Goal: Task Accomplishment & Management: Manage account settings

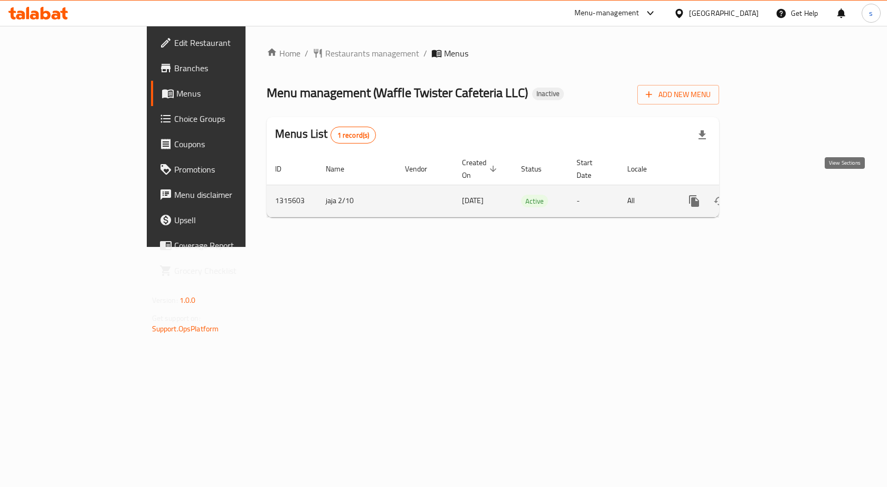
click at [783, 189] on link "enhanced table" at bounding box center [770, 201] width 25 height 25
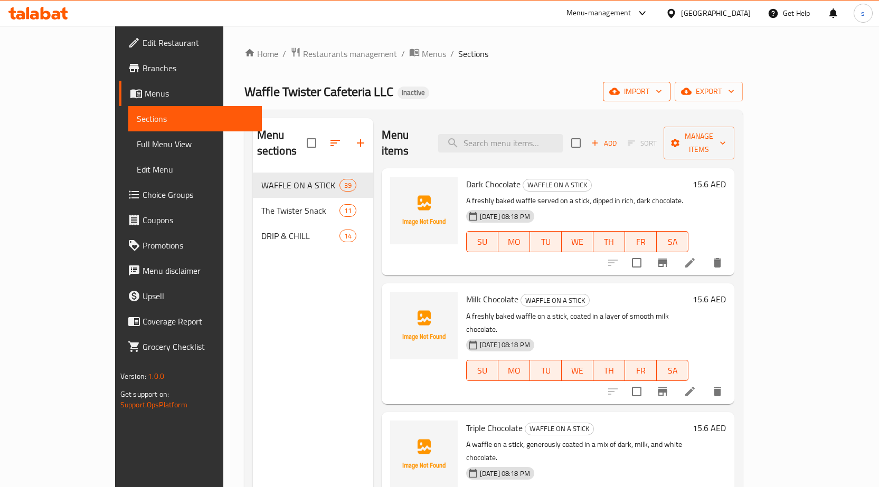
click at [662, 90] on span "import" at bounding box center [636, 91] width 51 height 13
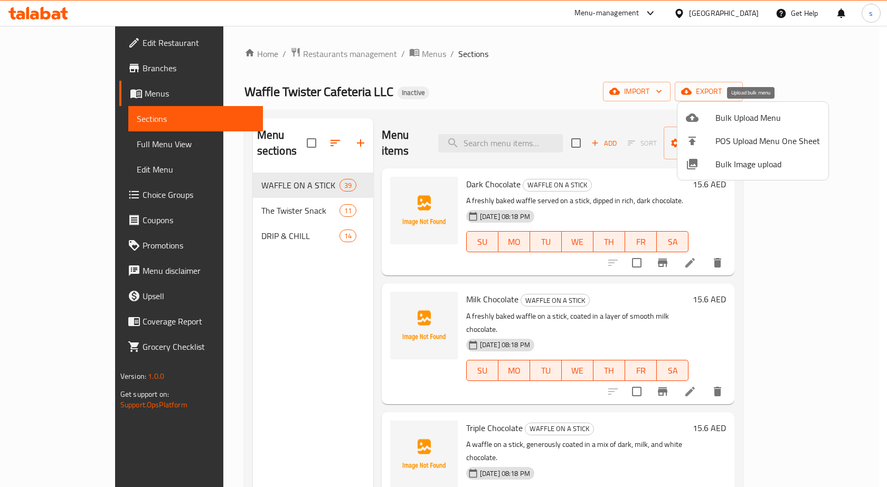
click at [738, 116] on span "Bulk Upload Menu" at bounding box center [767, 117] width 105 height 13
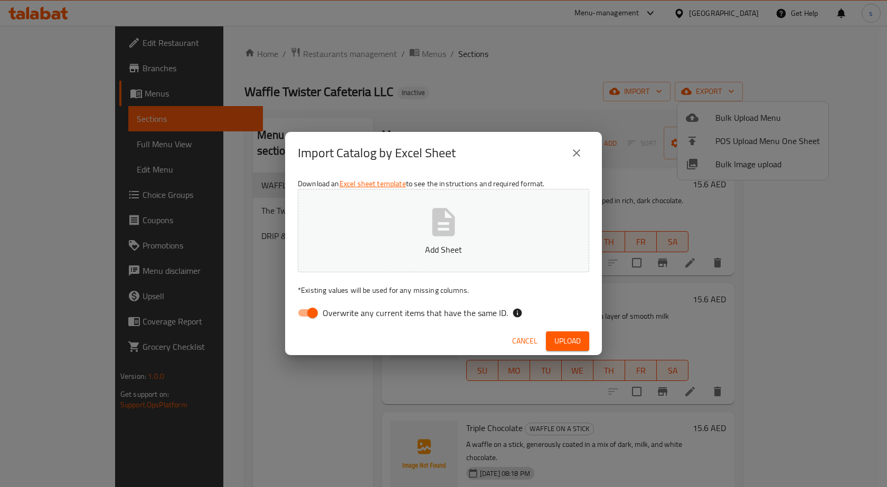
click at [307, 312] on input "Overwrite any current items that have the same ID." at bounding box center [313, 313] width 60 height 20
checkbox input "false"
click at [432, 246] on p "Untitled spreadsheet.xlsx" at bounding box center [443, 249] width 259 height 13
click at [567, 338] on span "Upload" at bounding box center [567, 341] width 26 height 13
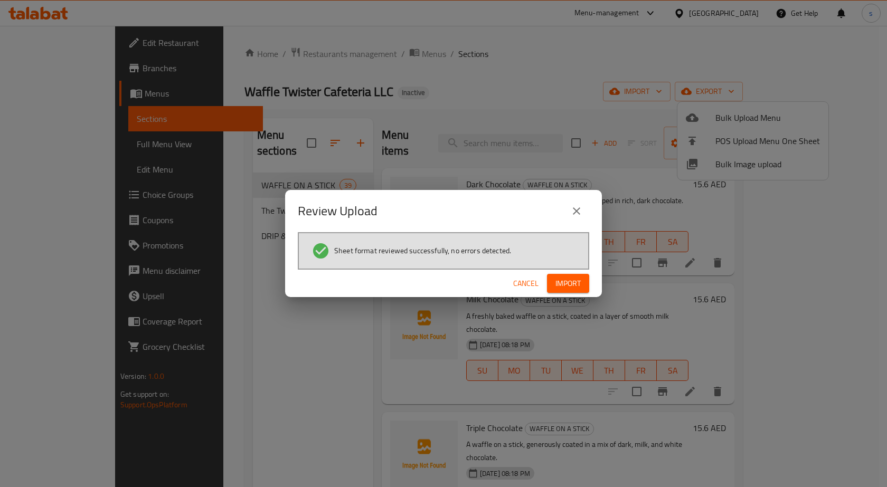
click at [564, 279] on span "Import" at bounding box center [567, 283] width 25 height 13
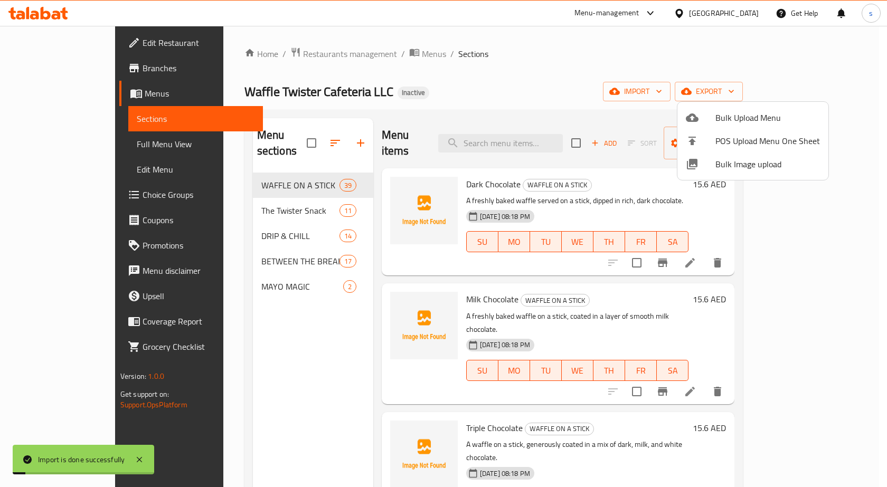
click at [51, 168] on div at bounding box center [443, 243] width 887 height 487
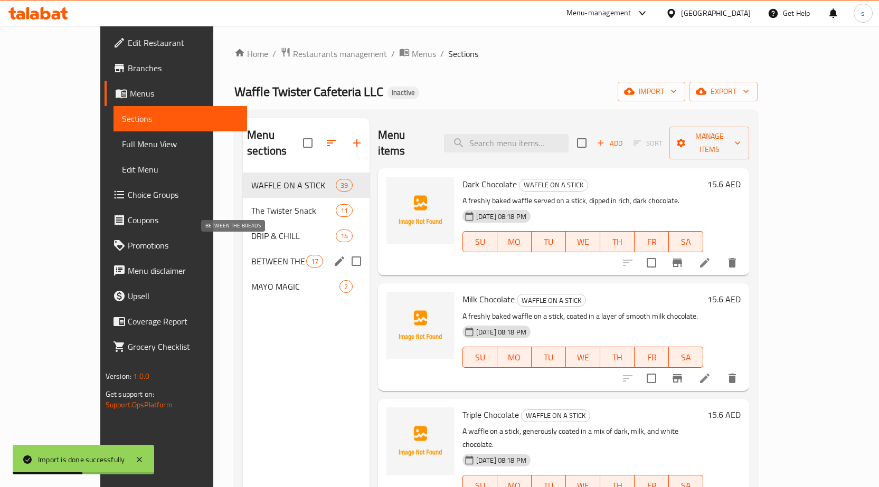
click at [251, 255] on span "BETWEEN THE BREADS" at bounding box center [278, 261] width 54 height 13
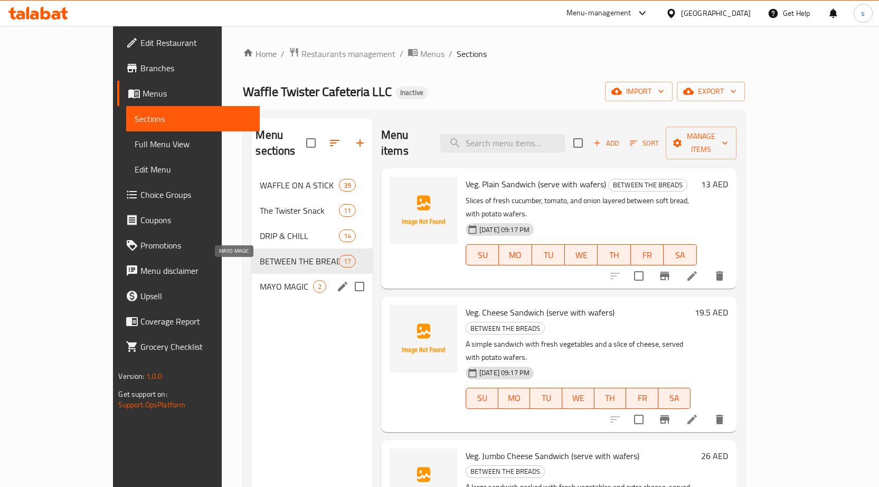
click at [260, 280] on span "MAYO MAGIC" at bounding box center [286, 286] width 53 height 13
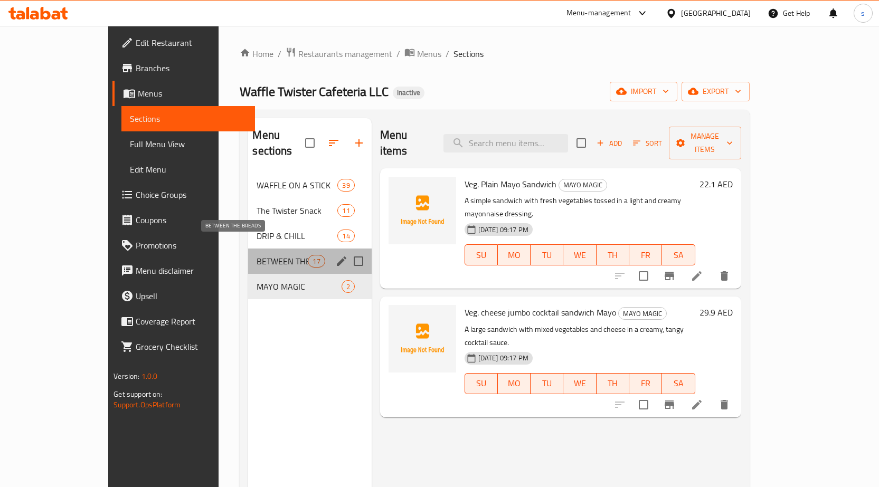
click at [257, 255] on span "BETWEEN THE BREADS" at bounding box center [282, 261] width 51 height 13
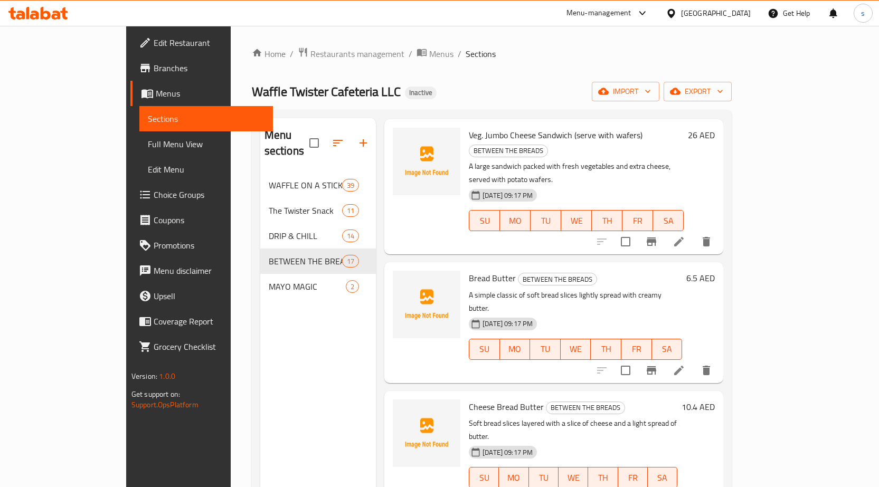
scroll to position [158, 0]
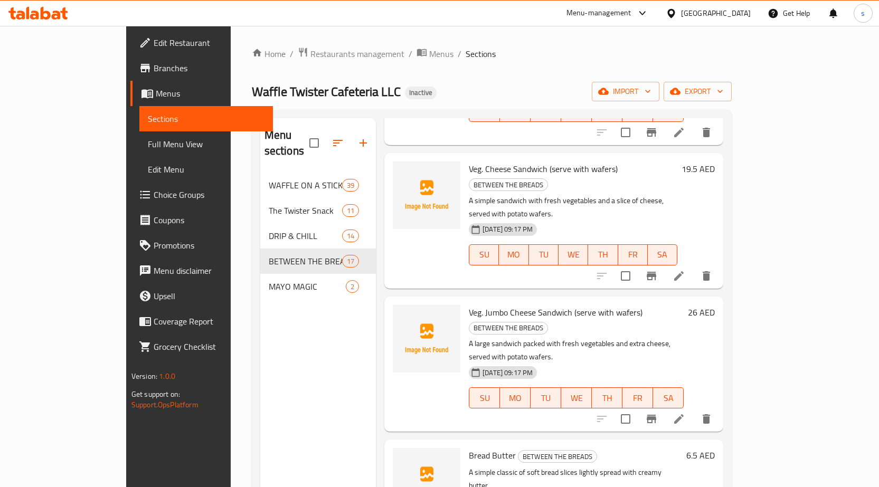
click at [148, 145] on span "Full Menu View" at bounding box center [206, 144] width 117 height 13
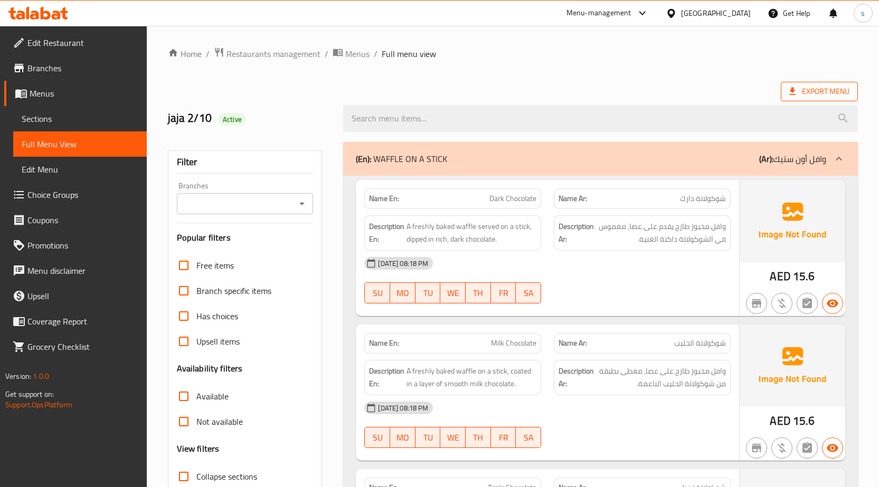
click at [827, 86] on span "Export Menu" at bounding box center [819, 91] width 60 height 13
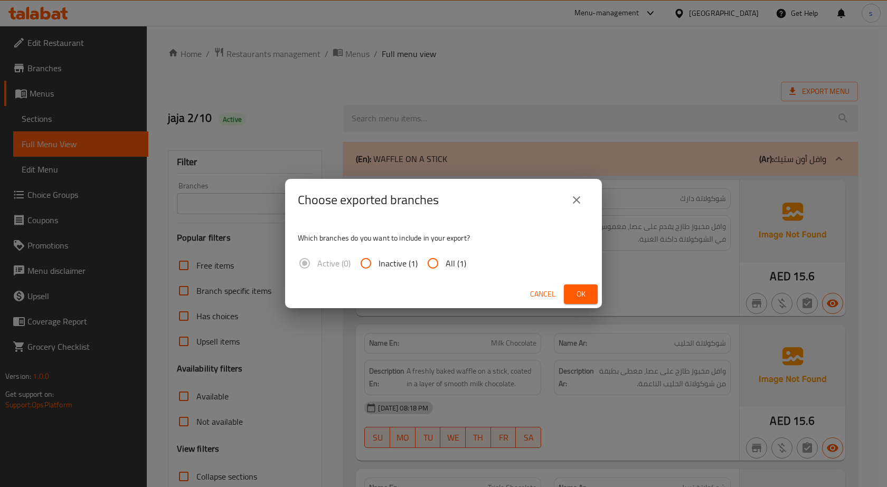
click at [437, 264] on input "All (1)" at bounding box center [432, 263] width 25 height 25
radio input "true"
click at [580, 293] on span "Ok" at bounding box center [580, 294] width 17 height 13
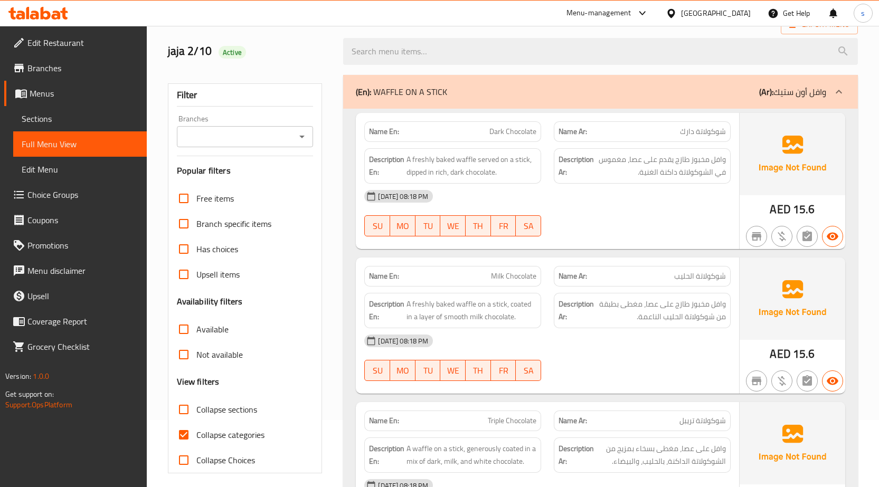
scroll to position [106, 0]
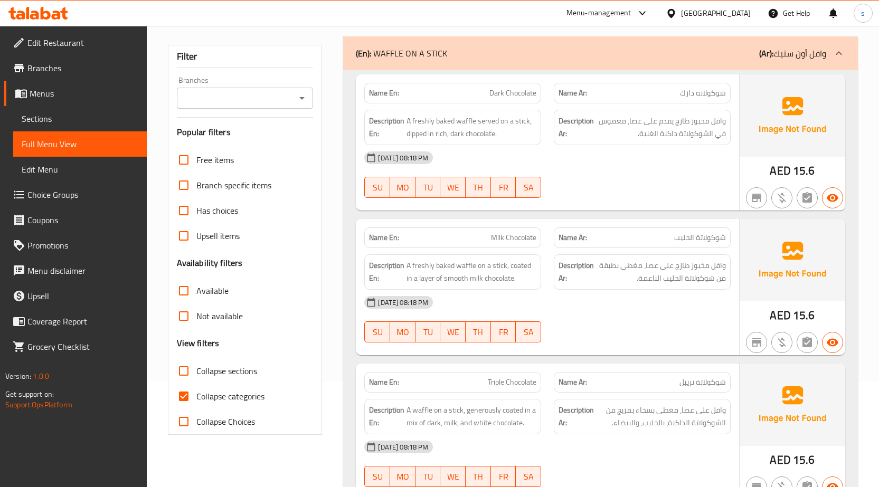
click at [190, 396] on input "Collapse categories" at bounding box center [183, 396] width 25 height 25
checkbox input "false"
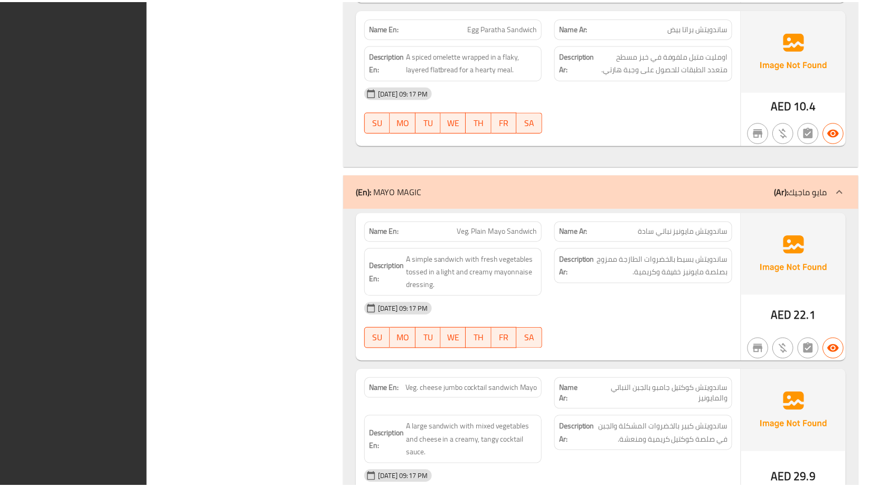
scroll to position [12615, 0]
